Goal: Information Seeking & Learning: Learn about a topic

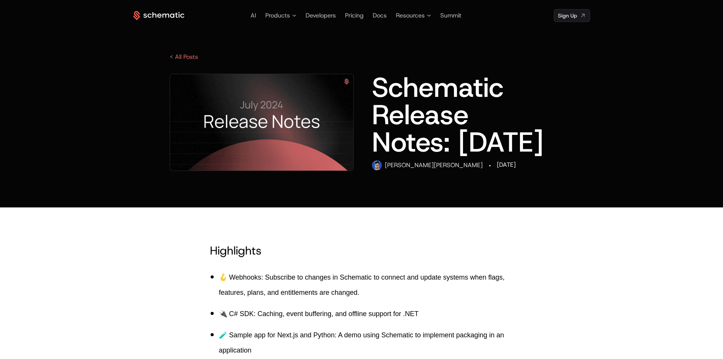
click at [160, 11] on icon at bounding box center [158, 15] width 51 height 9
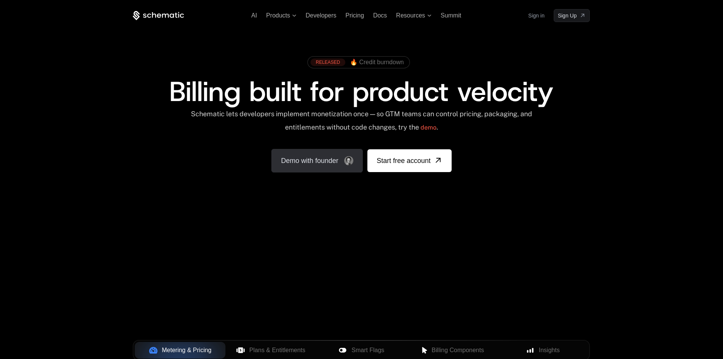
click at [330, 164] on link "Demo with founder" at bounding box center [316, 161] width 91 height 24
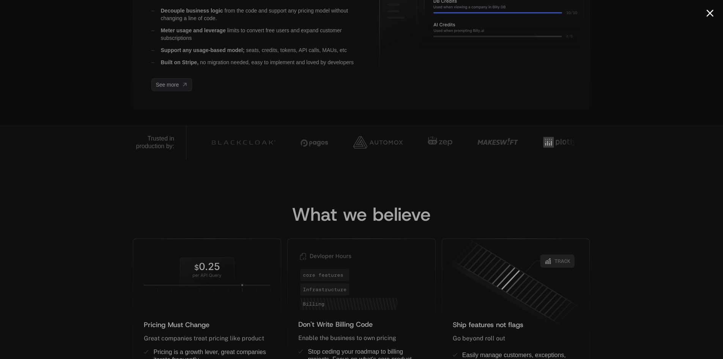
scroll to position [228, 0]
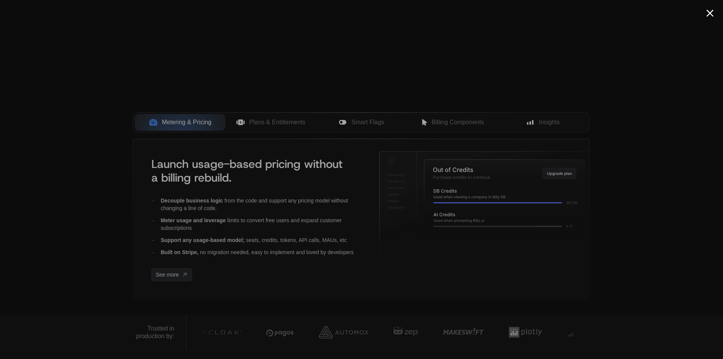
click at [712, 13] on button "Close modal" at bounding box center [709, 12] width 7 height 7
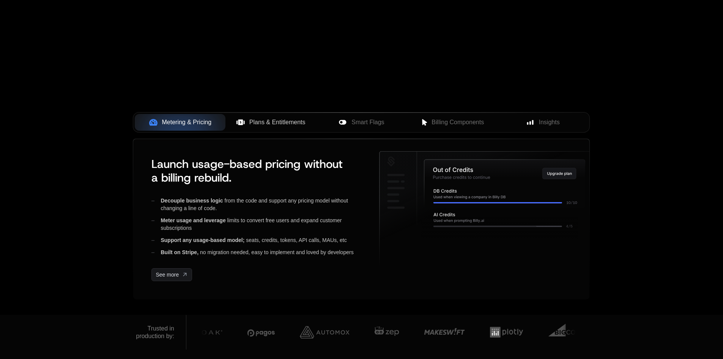
click at [274, 125] on span "Plans & Entitlements" at bounding box center [277, 122] width 56 height 9
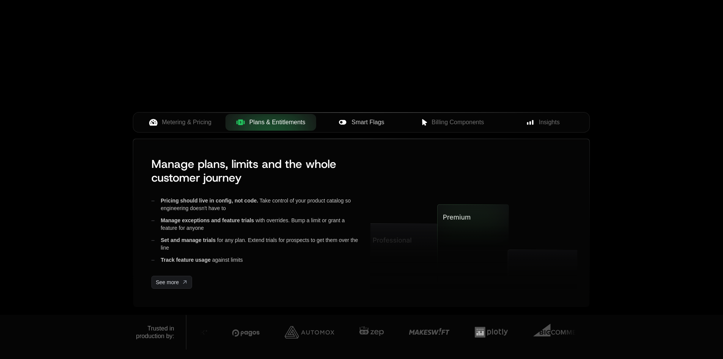
click at [366, 125] on span "Smart Flags" at bounding box center [368, 122] width 33 height 9
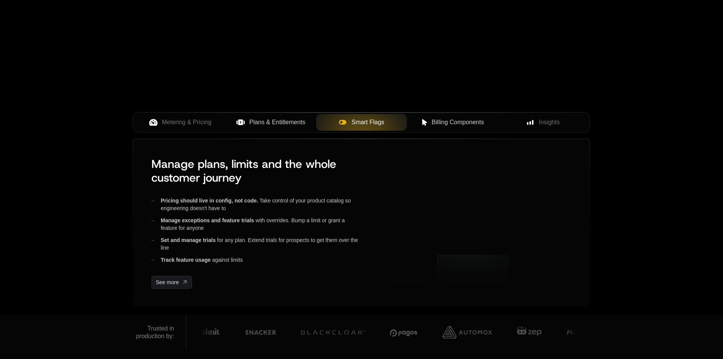
click at [445, 125] on span "Billing Components" at bounding box center [458, 122] width 52 height 9
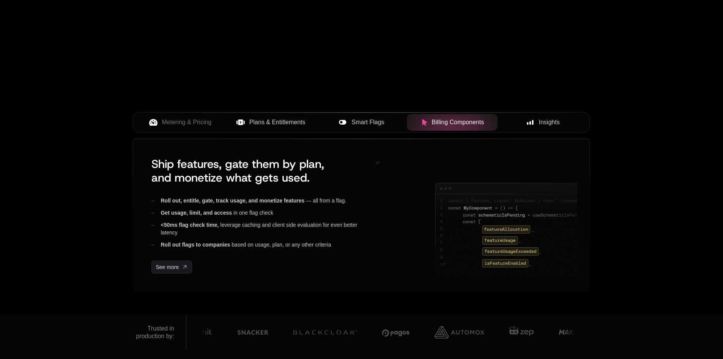
click at [550, 123] on span "Insights" at bounding box center [549, 122] width 21 height 9
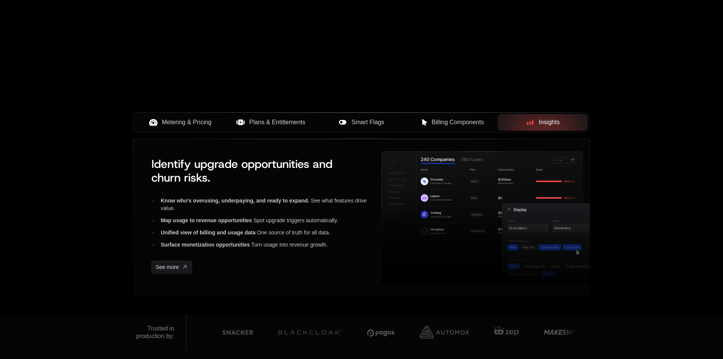
click at [161, 123] on div "Metering & Pricing" at bounding box center [180, 122] width 79 height 9
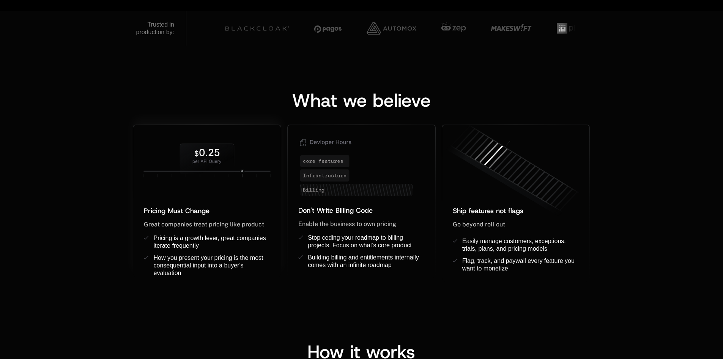
scroll to position [569, 0]
